Goal: Task Accomplishment & Management: Manage account settings

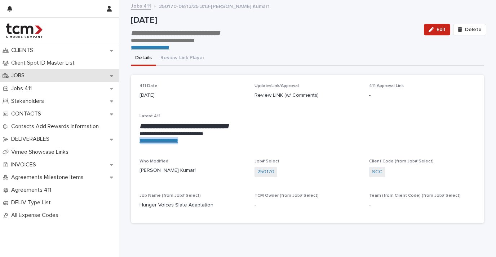
click at [38, 77] on div "JOBS" at bounding box center [59, 75] width 119 height 13
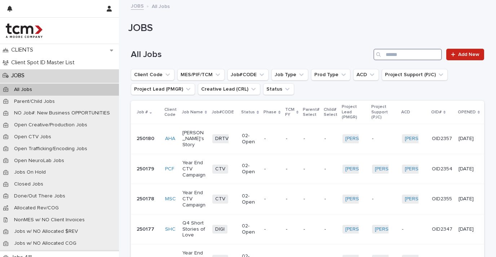
click at [392, 54] on input "Search" at bounding box center [407, 55] width 68 height 12
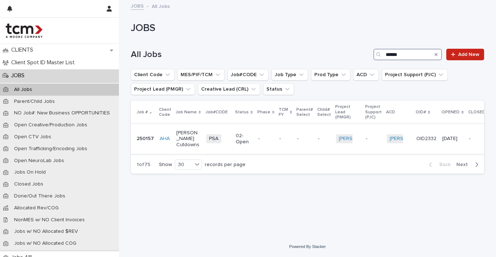
type input "******"
click at [169, 133] on div "AHA" at bounding box center [165, 139] width 11 height 12
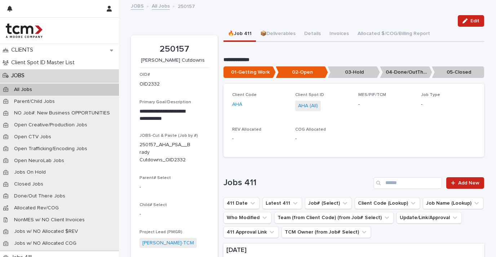
click at [437, 72] on p "05-Closed" at bounding box center [458, 72] width 52 height 12
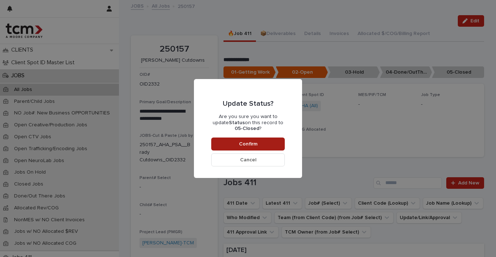
click at [268, 142] on button "Confirm" at bounding box center [248, 143] width 74 height 13
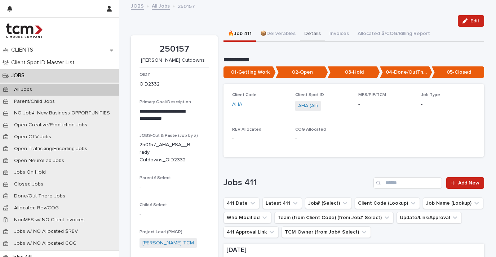
click at [302, 31] on button "Details" at bounding box center [312, 34] width 25 height 15
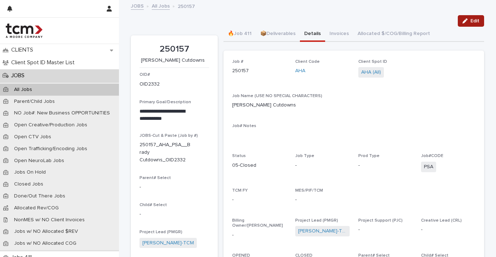
click at [465, 19] on icon "button" at bounding box center [464, 20] width 5 height 5
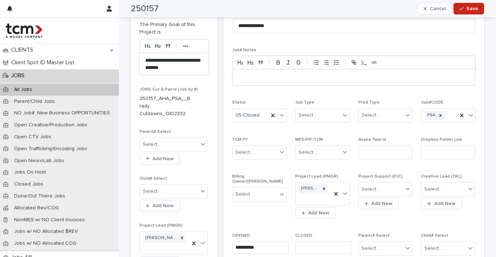
scroll to position [132, 0]
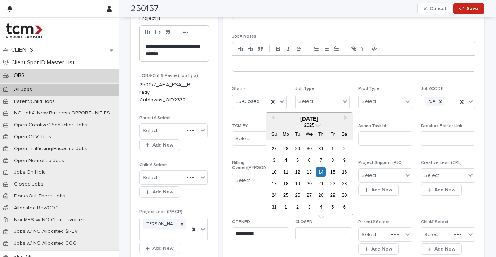
click at [318, 229] on input "text" at bounding box center [323, 233] width 57 height 13
click at [320, 173] on div "14" at bounding box center [321, 172] width 10 height 10
type input "**********"
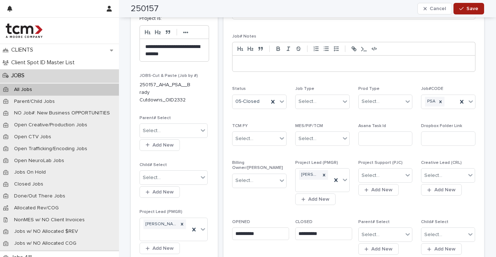
click at [468, 6] on span "Save" at bounding box center [472, 8] width 12 height 5
